Goal: Task Accomplishment & Management: Complete application form

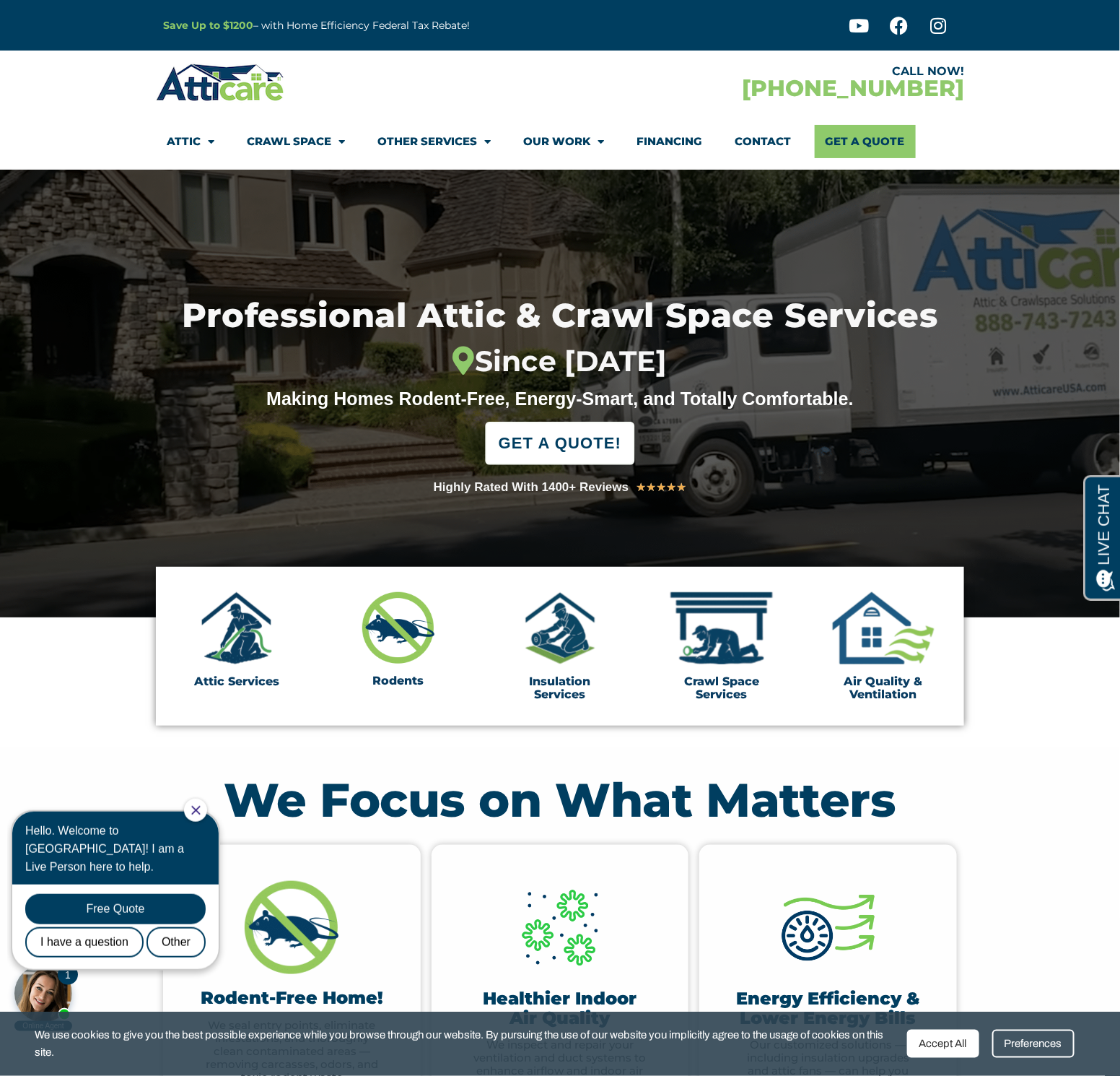
click at [587, 445] on span "GET A QUOTE!" at bounding box center [560, 444] width 123 height 32
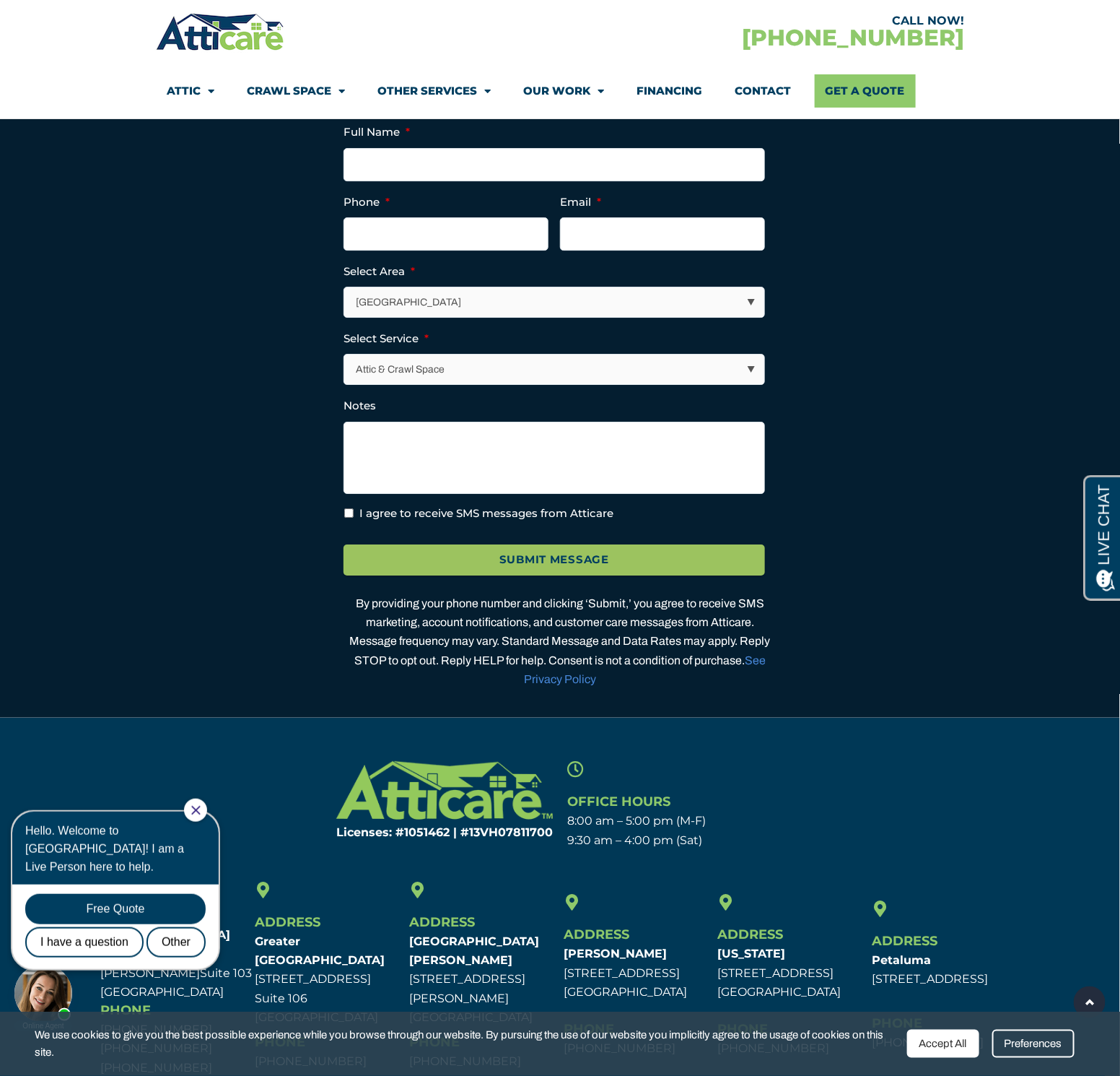
scroll to position [4084, 0]
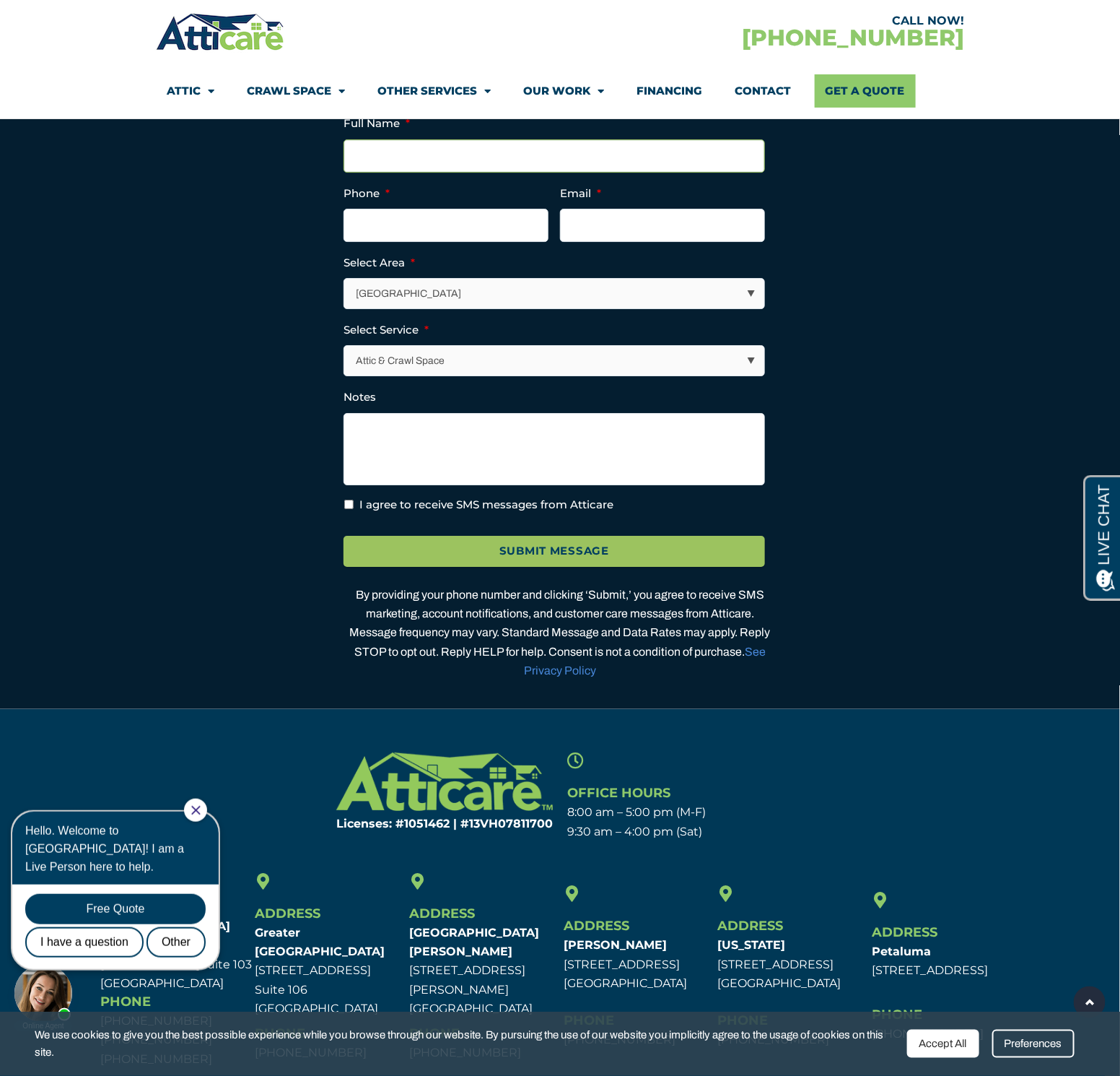
click at [462, 173] on input "Full Name *" at bounding box center [553, 156] width 421 height 33
type input "Jay Vigilla"
type input "8314194235"
type input "jay.vigilla@gmail.com"
type input "(831) 419-4235"
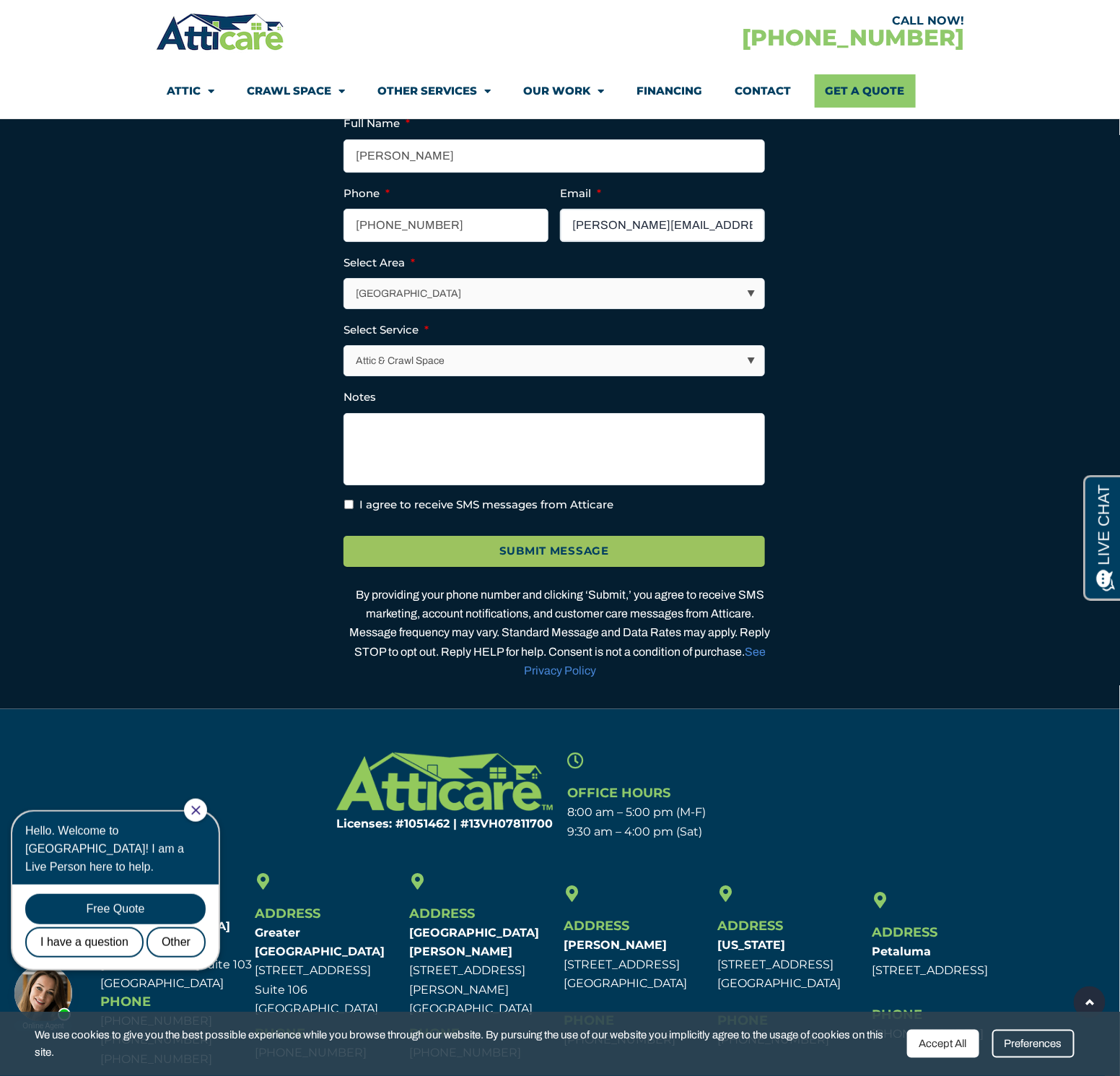
click at [589, 242] on input "jay.vigilla@gmail.com" at bounding box center [662, 224] width 205 height 33
type input "thevigillas@gmail.com"
click at [525, 309] on select "Los Angeles Area San Francisco Bay Area New Jersey / New York Area Other Areas" at bounding box center [554, 294] width 420 height 30
select select "[GEOGRAPHIC_DATA]"
click at [344, 309] on select "Los Angeles Area San Francisco Bay Area New Jersey / New York Area Other Areas" at bounding box center [554, 294] width 420 height 30
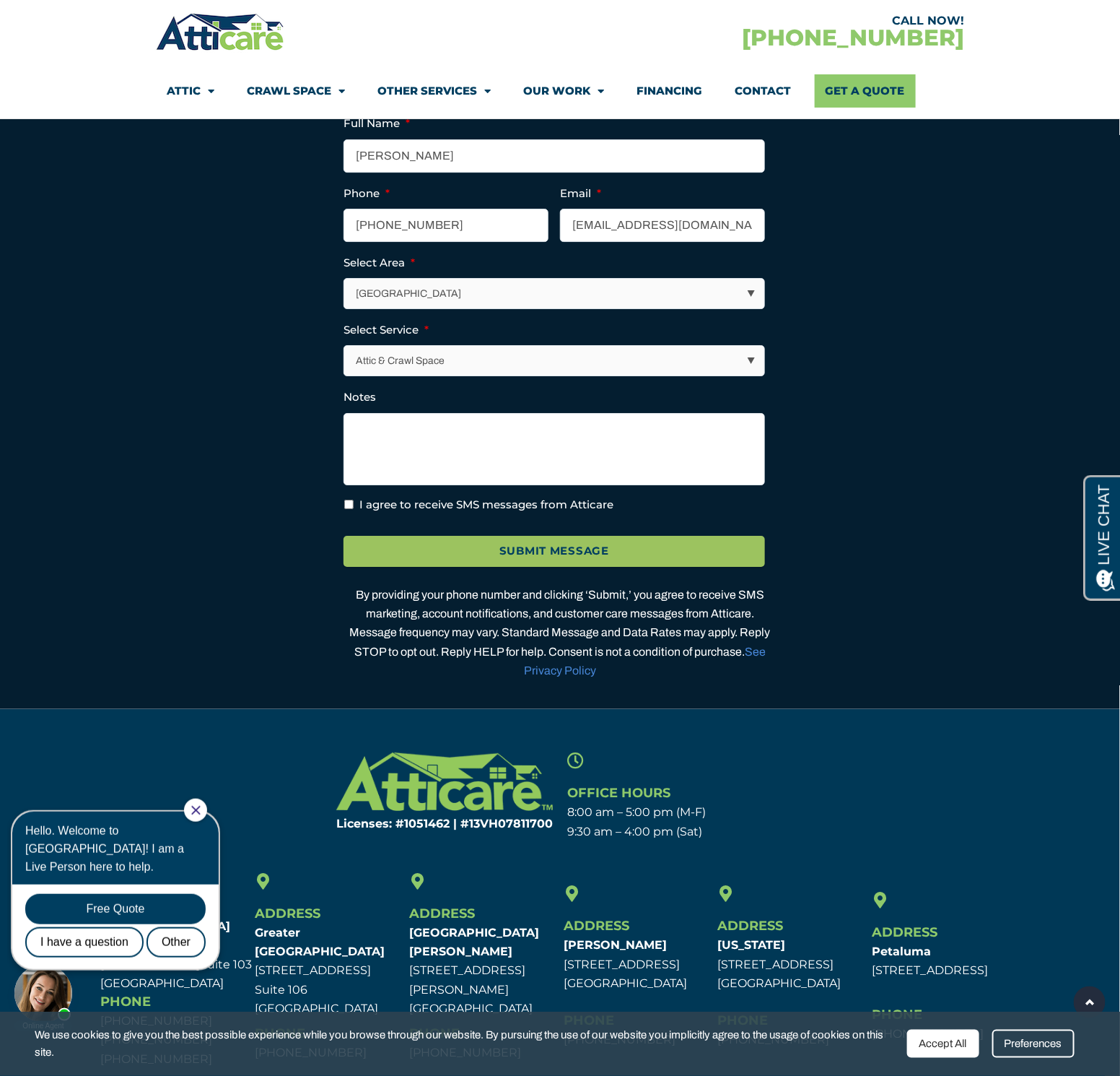
click at [755, 375] on select "Attic & Crawl Space Insulation Roofing Solar Energy Other Services" at bounding box center [554, 361] width 420 height 30
click at [747, 375] on select "Attic & Crawl Space Insulation Roofing Solar Energy Other Services" at bounding box center [554, 361] width 420 height 30
click at [344, 375] on select "Attic & Crawl Space Insulation Roofing Solar Energy Other Services" at bounding box center [554, 361] width 420 height 30
click at [689, 466] on textarea "Notes" at bounding box center [553, 448] width 421 height 72
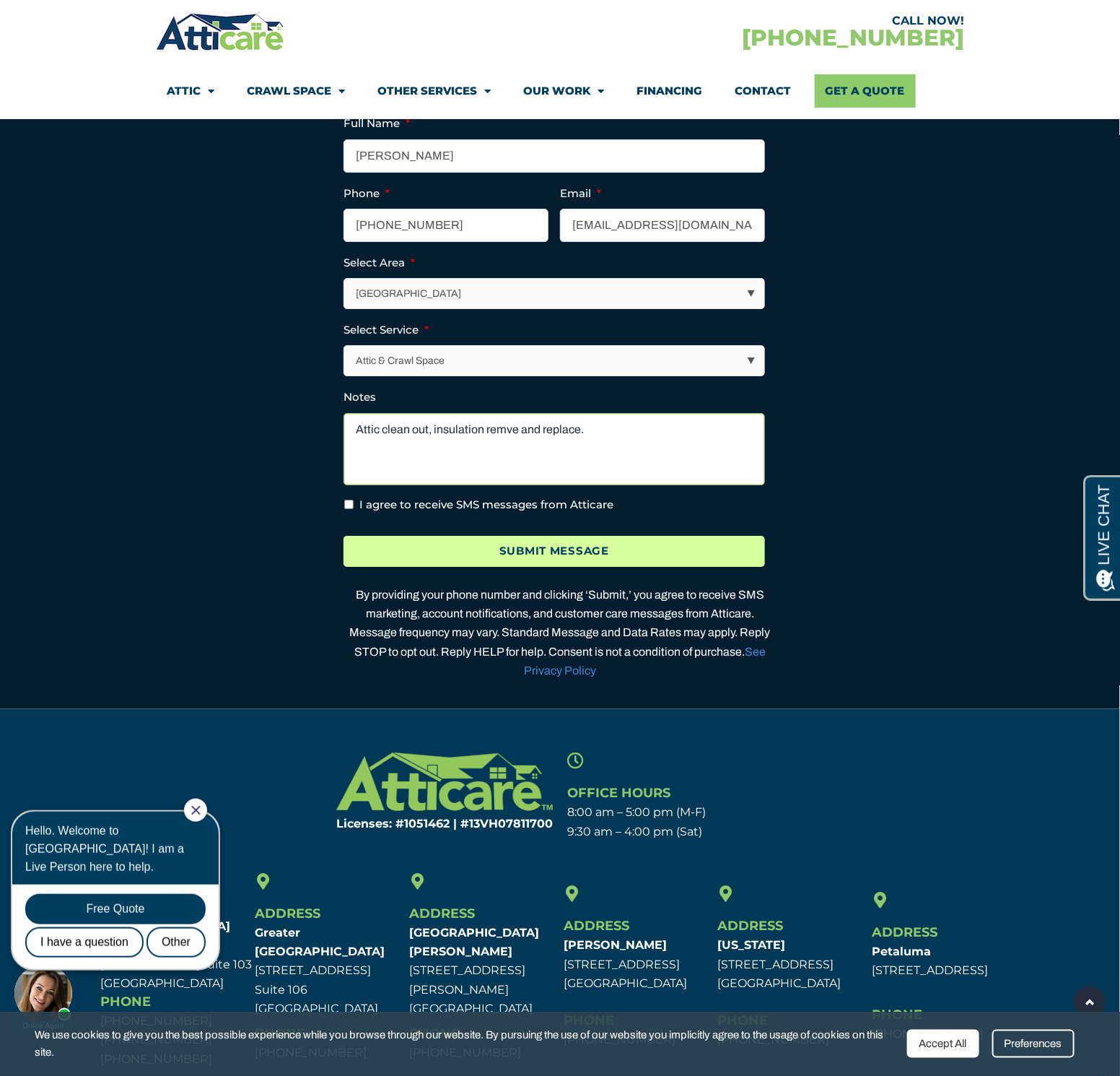
type textarea "Attic clean out, insulation remve and replace."
click at [438, 567] on input "Submit Message" at bounding box center [553, 551] width 421 height 31
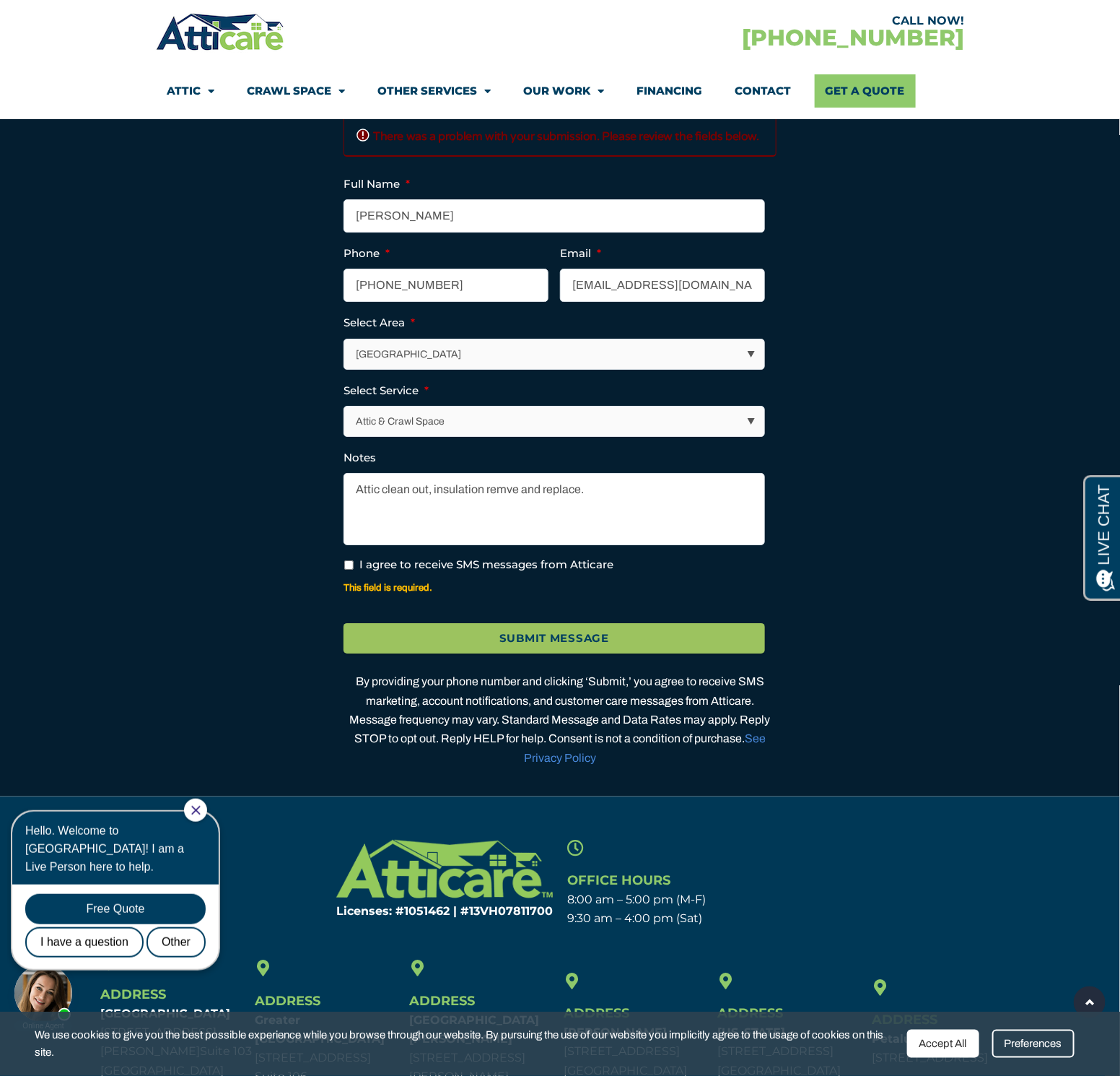
click at [350, 569] on input "I agree to receive SMS messages from Atticare" at bounding box center [349, 565] width 9 height 9
checkbox input "true"
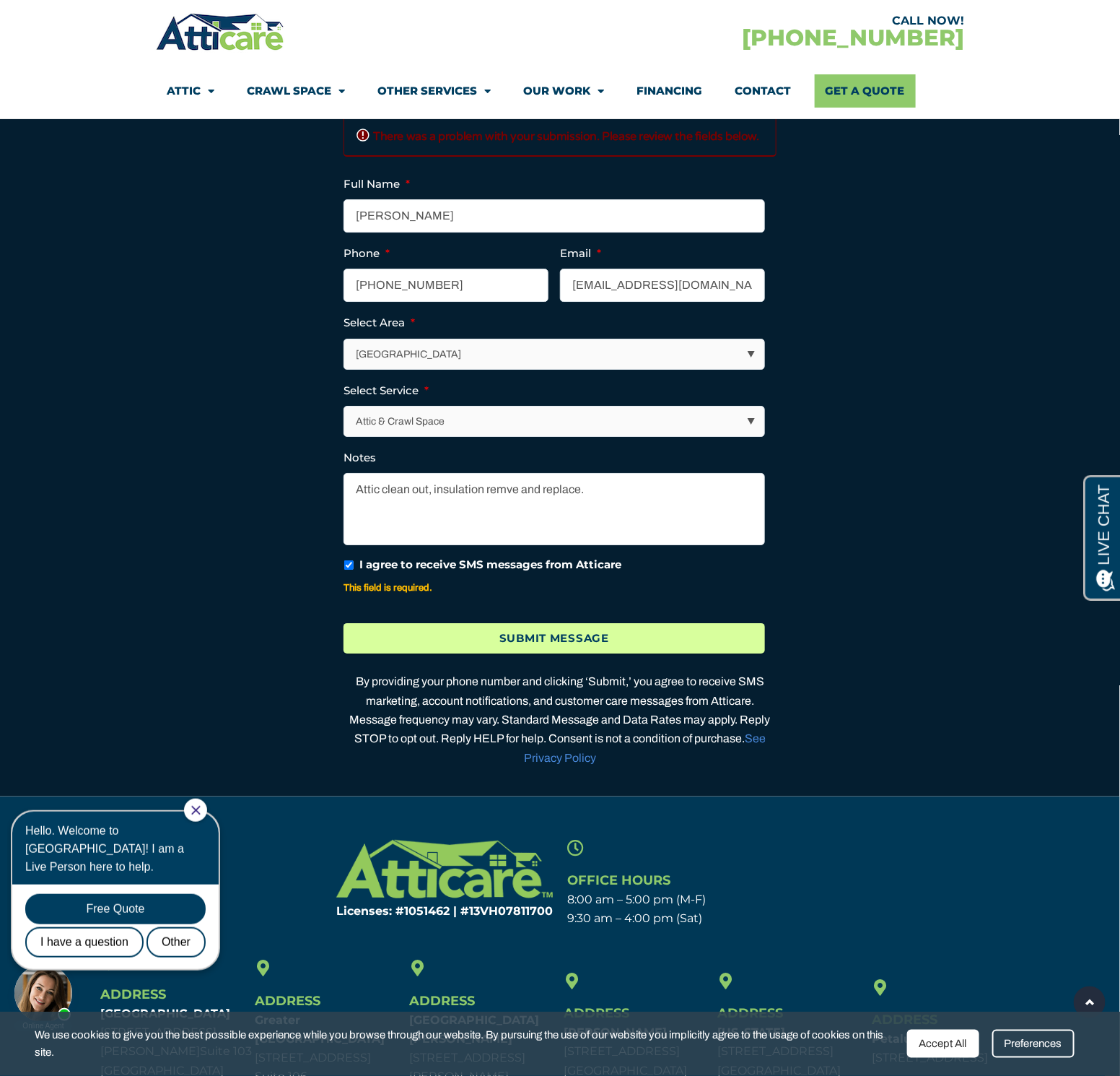
click at [531, 654] on input "Submit Message" at bounding box center [553, 638] width 421 height 31
